Goal: Obtain resource: Download file/media

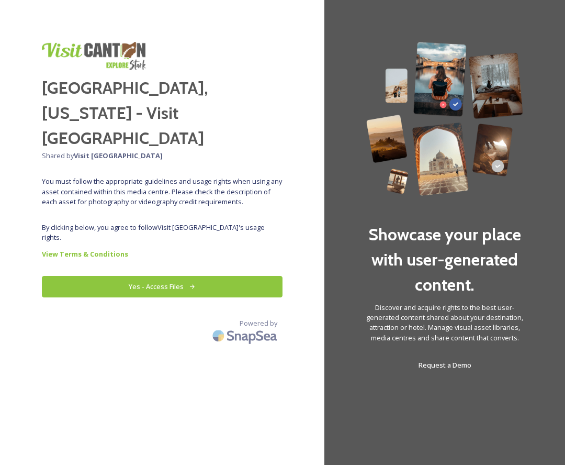
click at [139, 213] on div "[GEOGRAPHIC_DATA], [US_STATE] - Visit [GEOGRAPHIC_DATA] Shared by Visit [GEOGRA…" at bounding box center [162, 232] width 325 height 381
click at [136, 276] on button "Yes - Access Files" at bounding box center [162, 286] width 241 height 21
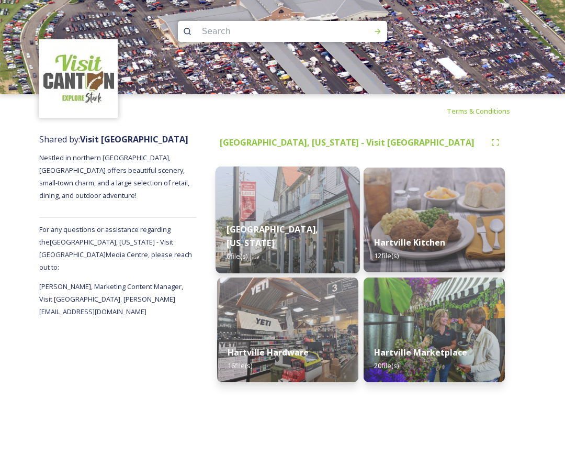
click at [257, 208] on img at bounding box center [288, 219] width 144 height 107
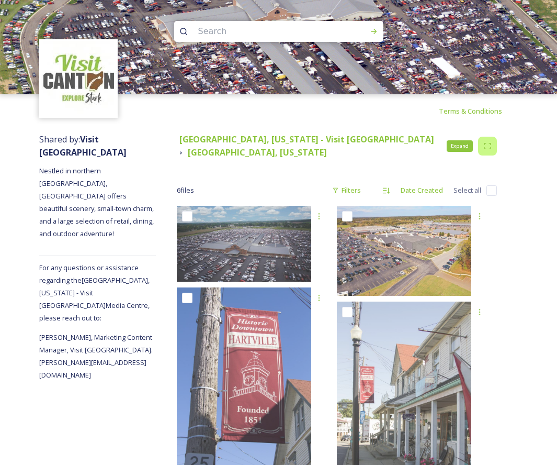
click at [492, 145] on icon at bounding box center [488, 146] width 8 height 8
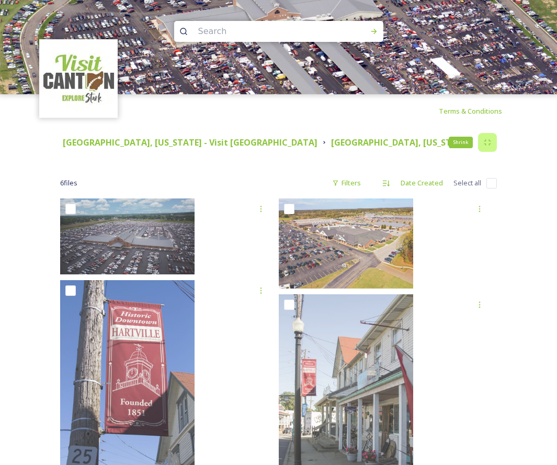
click at [492, 144] on div "Shrink" at bounding box center [487, 142] width 19 height 19
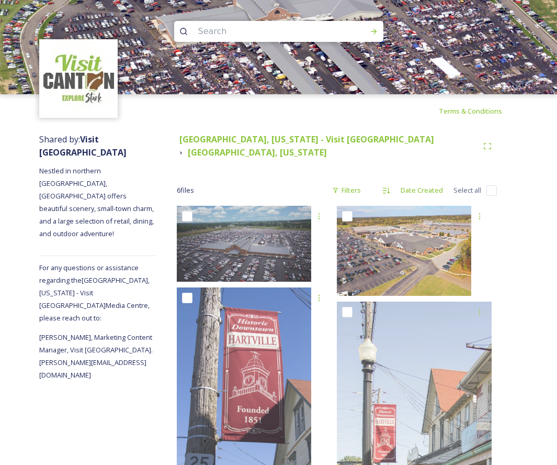
click at [491, 185] on input "checkbox" at bounding box center [492, 190] width 10 height 10
checkbox input "true"
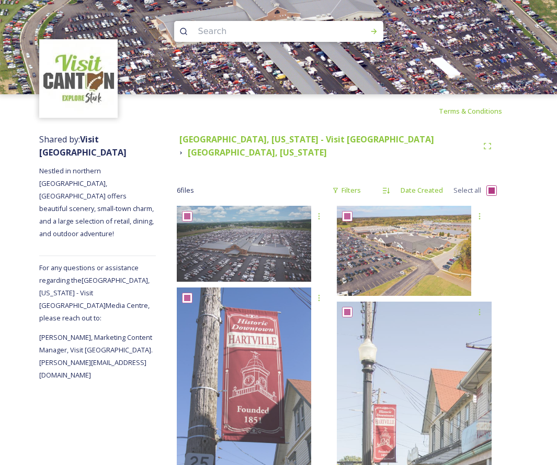
checkbox input "true"
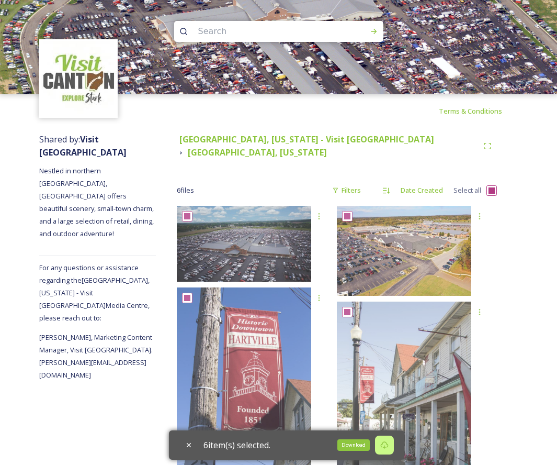
click at [389, 441] on icon at bounding box center [385, 445] width 8 height 8
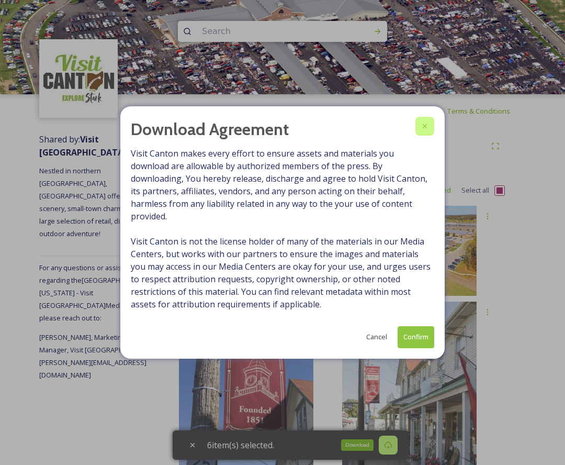
click at [427, 130] on icon at bounding box center [425, 126] width 8 height 8
